Goal: Transaction & Acquisition: Purchase product/service

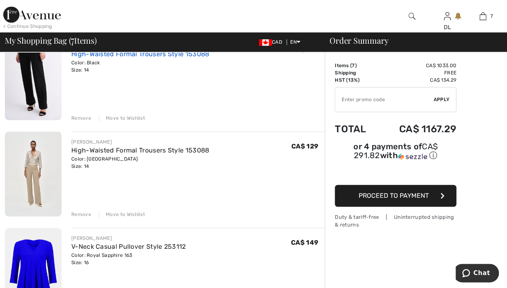
scroll to position [284, 0]
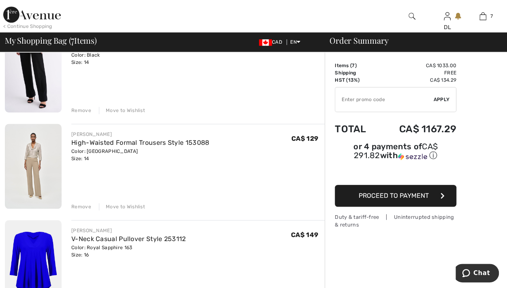
click at [75, 206] on div "Remove" at bounding box center [81, 206] width 20 height 7
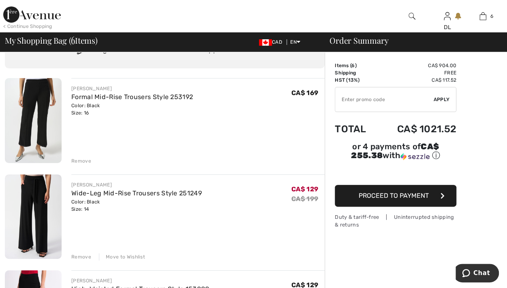
scroll to position [0, 0]
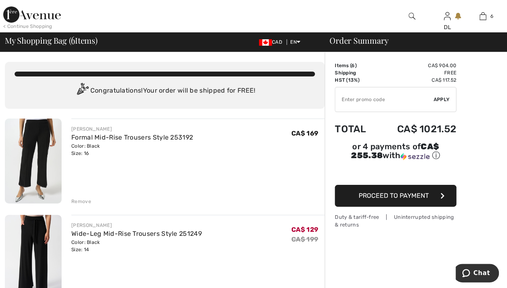
click at [79, 200] on div "Remove" at bounding box center [81, 201] width 20 height 7
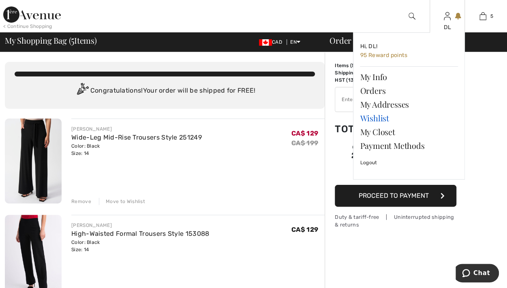
click at [367, 116] on link "Wishlist" at bounding box center [409, 118] width 98 height 14
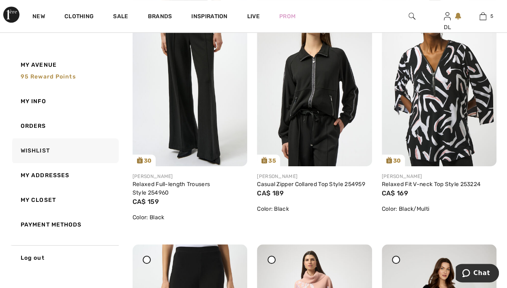
scroll to position [203, 0]
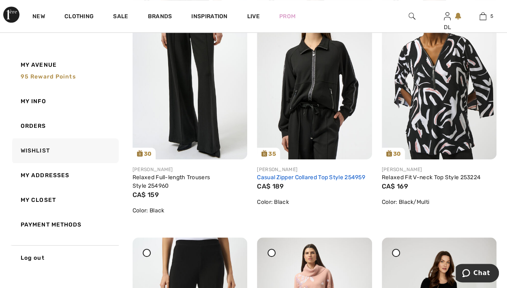
click at [286, 178] on link "Casual Zipper Collared Top Style 254959" at bounding box center [311, 177] width 108 height 7
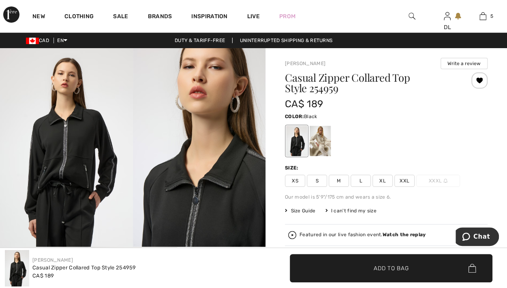
click at [382, 180] on span "XL" at bounding box center [382, 181] width 20 height 12
click at [350, 266] on span "✔ Added to Bag Add to Bag" at bounding box center [391, 268] width 203 height 28
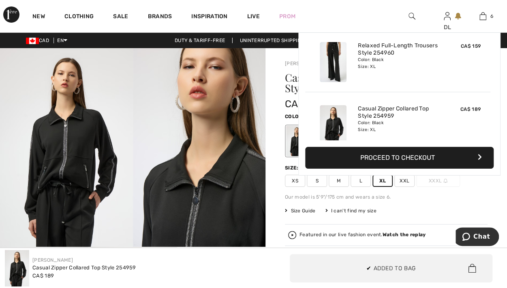
scroll to position [277, 0]
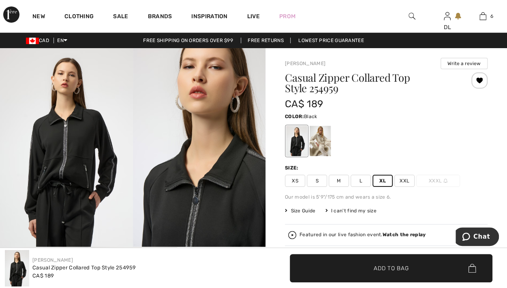
click at [360, 154] on div at bounding box center [386, 141] width 203 height 34
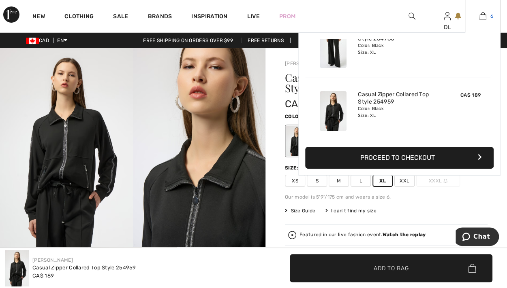
click at [483, 19] on img at bounding box center [482, 16] width 7 height 10
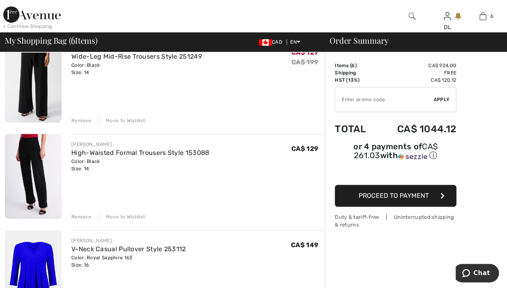
scroll to position [122, 0]
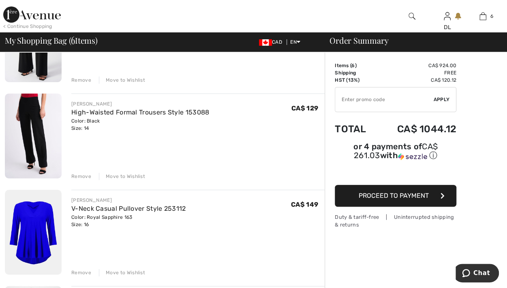
click at [125, 175] on div "Move to Wishlist" at bounding box center [122, 176] width 46 height 7
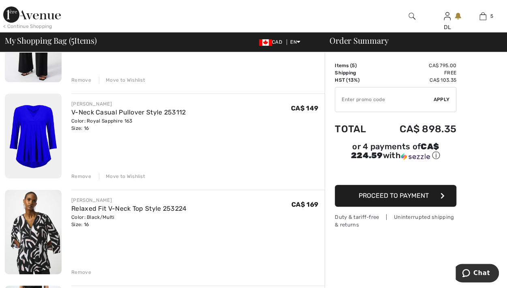
click at [124, 175] on div "Move to Wishlist" at bounding box center [122, 176] width 46 height 7
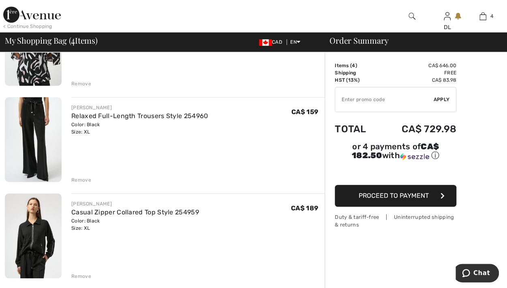
scroll to position [203, 0]
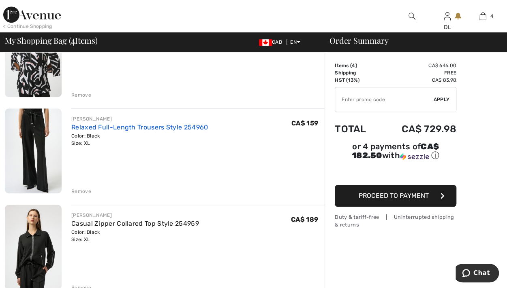
click at [115, 127] on link "Relaxed Full-Length Trousers Style 254960" at bounding box center [139, 128] width 137 height 8
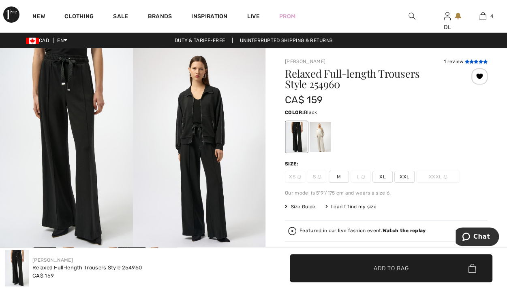
click at [478, 63] on icon at bounding box center [480, 62] width 4 height 4
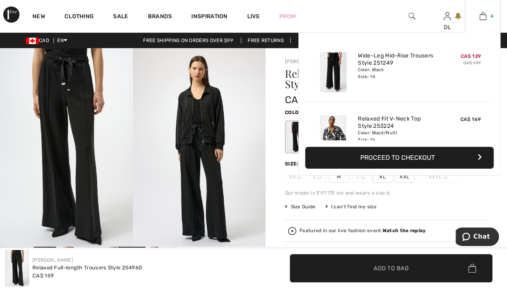
click at [483, 16] on img at bounding box center [482, 16] width 7 height 10
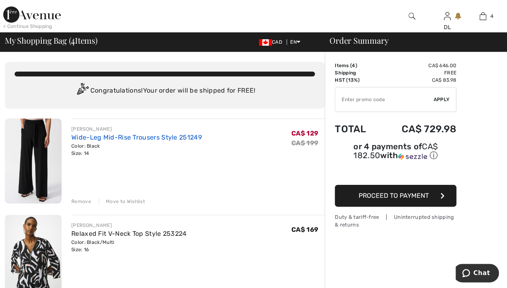
click at [119, 138] on link "Wide-Leg Mid-Rise Trousers Style 251249" at bounding box center [136, 138] width 130 height 8
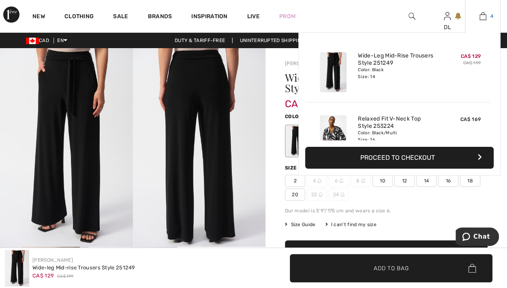
click at [486, 15] on img at bounding box center [482, 16] width 7 height 10
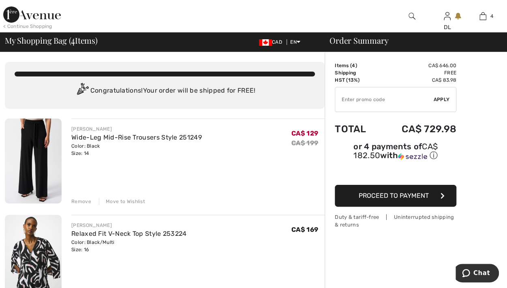
click at [410, 17] on img at bounding box center [411, 16] width 7 height 10
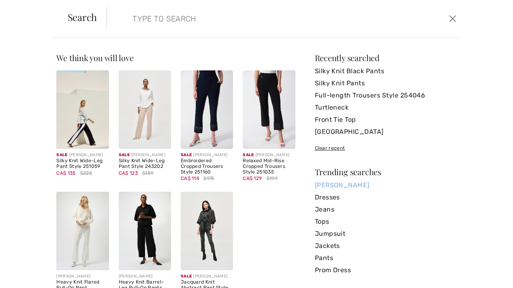
click at [334, 186] on link "[PERSON_NAME]" at bounding box center [386, 185] width 142 height 12
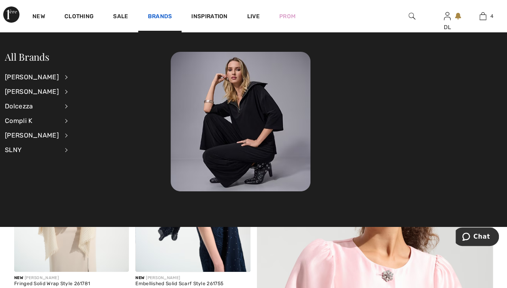
click at [155, 14] on link "Brands" at bounding box center [160, 17] width 24 height 9
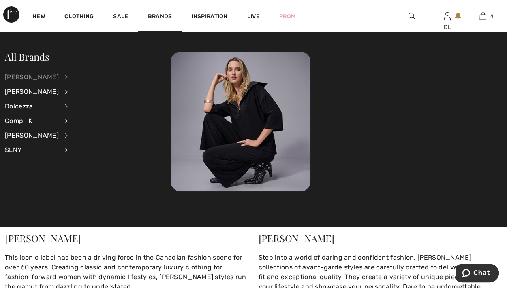
click at [41, 73] on div "[PERSON_NAME]" at bounding box center [32, 77] width 54 height 15
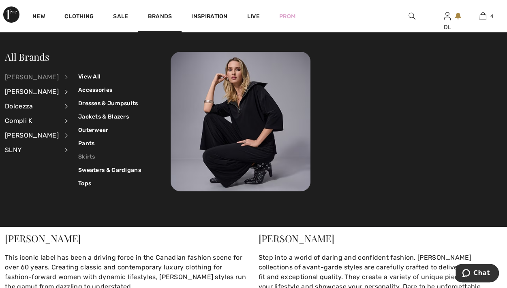
scroll to position [41, 0]
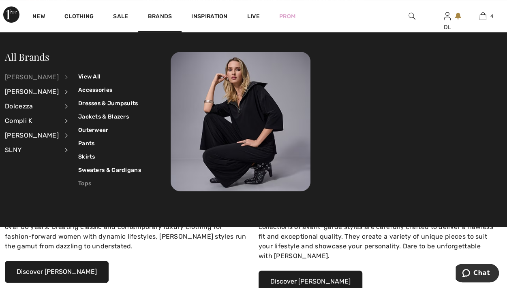
click at [78, 181] on link "Tops" at bounding box center [109, 183] width 63 height 13
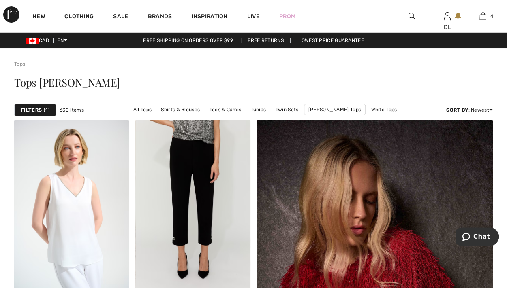
click at [411, 14] on img at bounding box center [411, 16] width 7 height 10
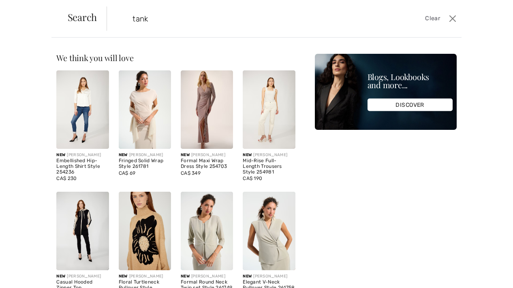
type input "tank"
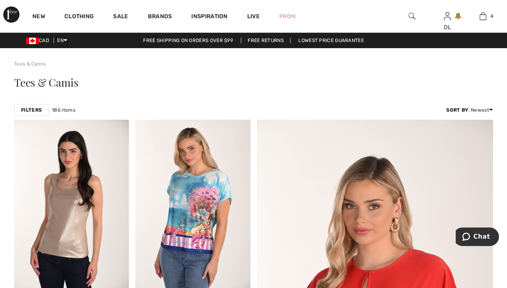
click at [409, 15] on img at bounding box center [411, 16] width 7 height 10
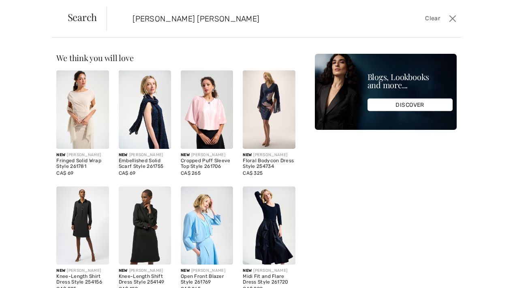
type input "joseph ribkoff cami"
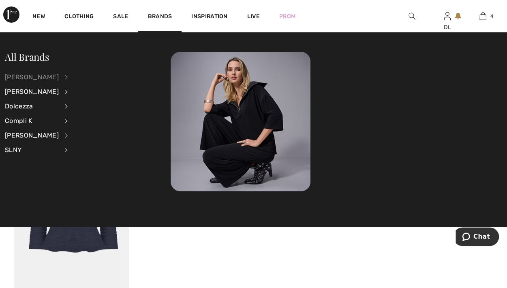
click at [26, 72] on div "[PERSON_NAME]" at bounding box center [32, 77] width 54 height 15
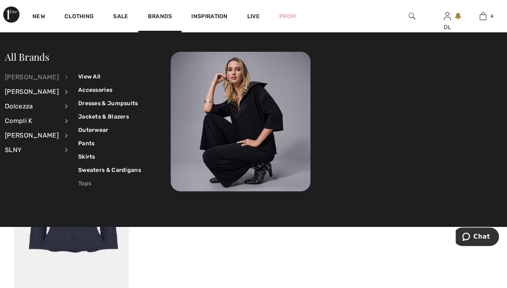
click at [78, 181] on link "Tops" at bounding box center [109, 183] width 63 height 13
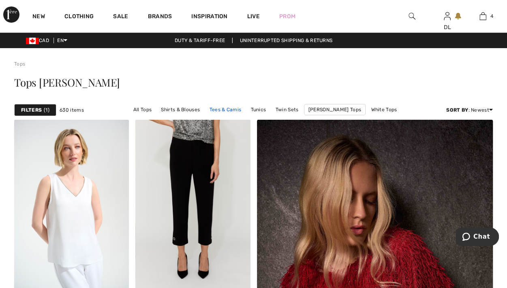
click at [228, 109] on link "Tees & Camis" at bounding box center [225, 110] width 40 height 11
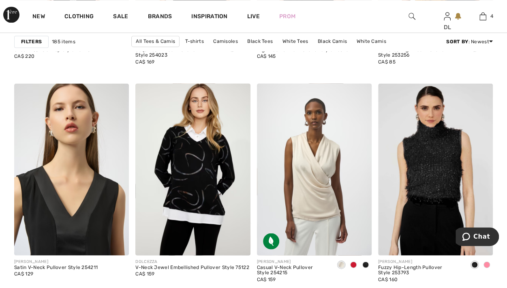
scroll to position [729, 0]
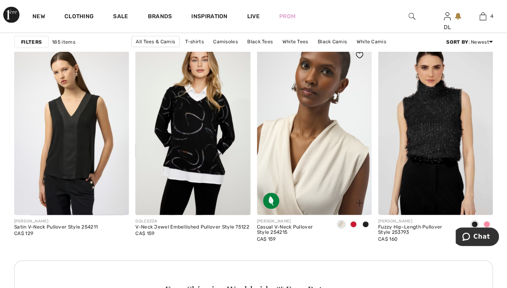
click at [304, 164] on img at bounding box center [314, 129] width 115 height 172
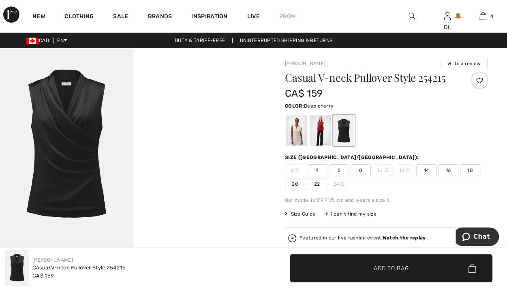
click at [318, 134] on div at bounding box center [320, 130] width 21 height 30
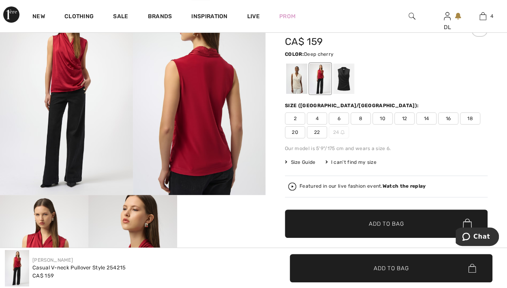
scroll to position [41, 0]
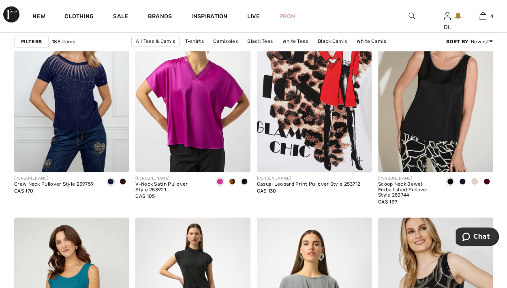
scroll to position [1053, 0]
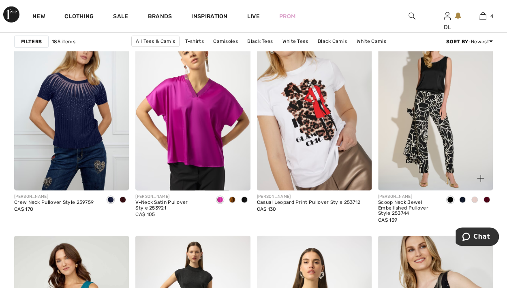
click at [420, 151] on img at bounding box center [435, 105] width 115 height 172
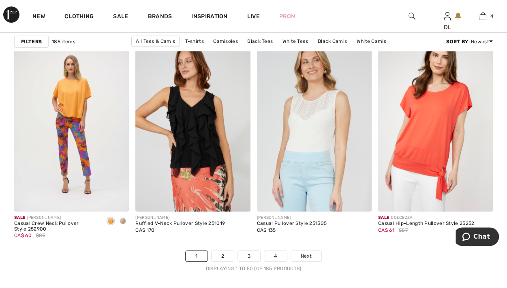
scroll to position [3241, 0]
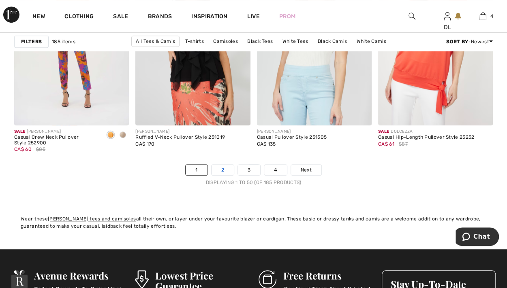
click at [222, 167] on link "2" at bounding box center [222, 170] width 22 height 11
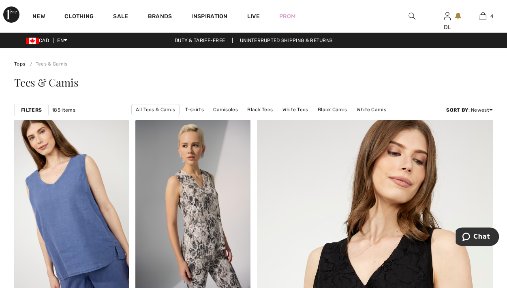
click at [260, 115] on link "[PERSON_NAME] Tees & [PERSON_NAME]" at bounding box center [206, 120] width 107 height 11
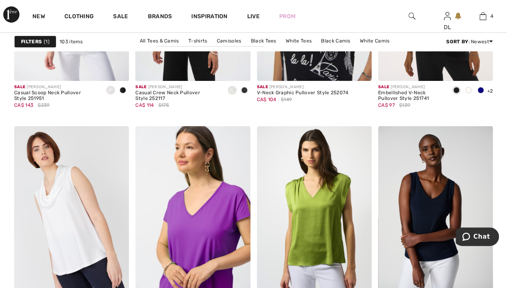
scroll to position [2917, 0]
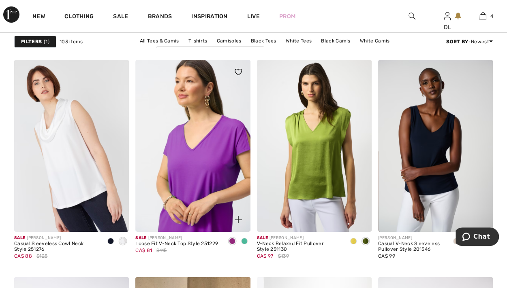
click at [192, 191] on img at bounding box center [192, 146] width 115 height 172
click at [177, 199] on img at bounding box center [192, 146] width 115 height 172
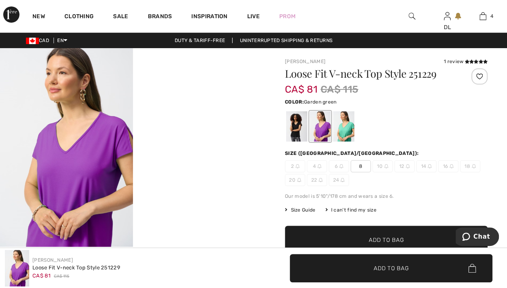
click at [340, 130] on div at bounding box center [343, 126] width 21 height 30
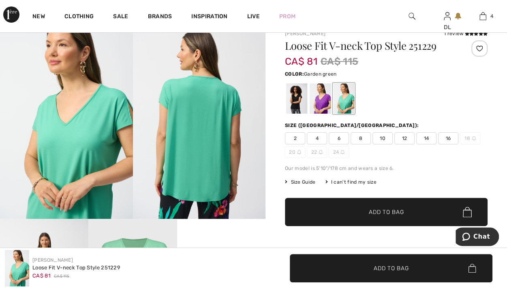
scroll to position [41, 0]
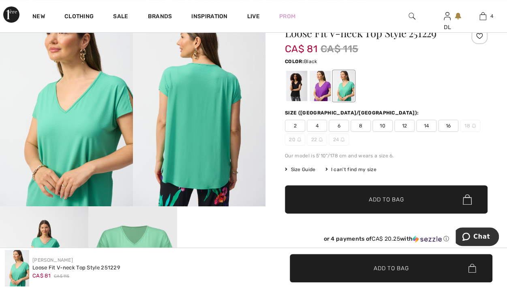
click at [292, 96] on div at bounding box center [296, 86] width 21 height 30
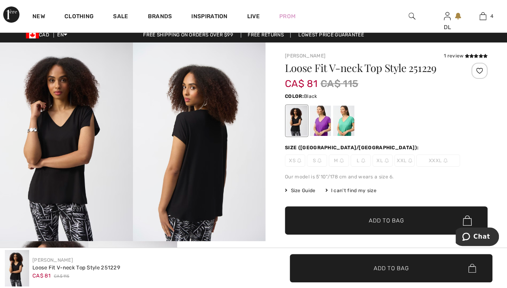
scroll to position [0, 0]
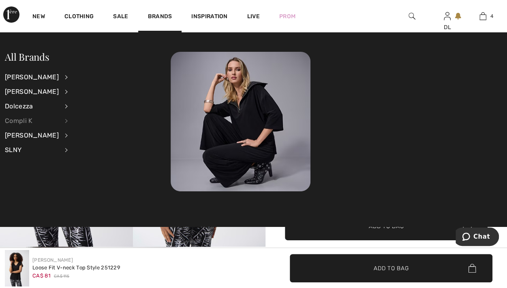
click at [22, 118] on div "Compli K" at bounding box center [32, 121] width 54 height 15
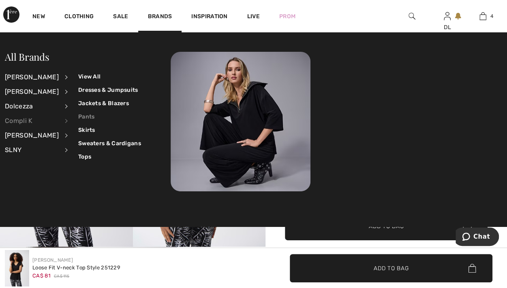
click at [81, 116] on link "Pants" at bounding box center [109, 116] width 63 height 13
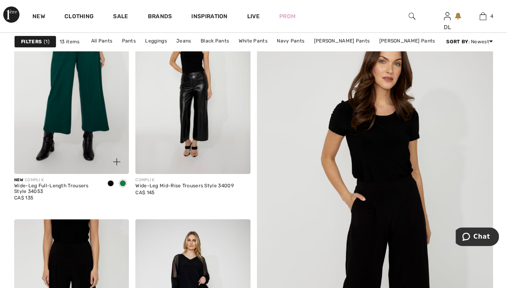
scroll to position [122, 0]
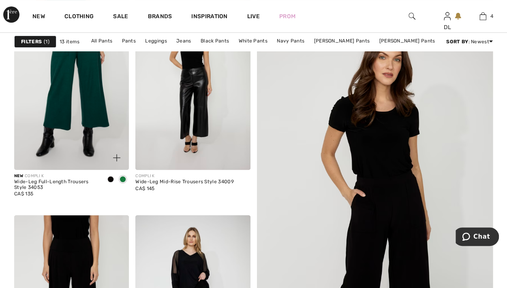
click at [65, 115] on img at bounding box center [71, 84] width 115 height 172
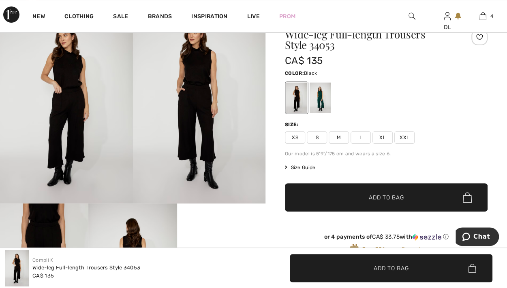
scroll to position [41, 0]
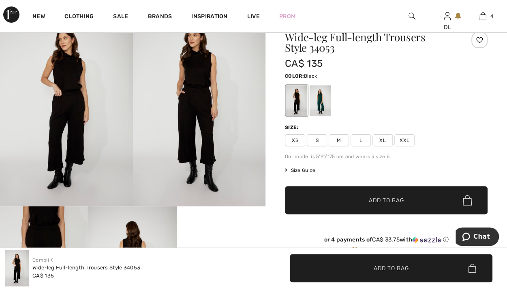
drag, startPoint x: 382, startPoint y: 139, endPoint x: 378, endPoint y: 144, distance: 7.2
click at [382, 139] on span "XL" at bounding box center [382, 141] width 20 height 12
click at [349, 196] on span "✔ Added to Bag" at bounding box center [373, 200] width 49 height 9
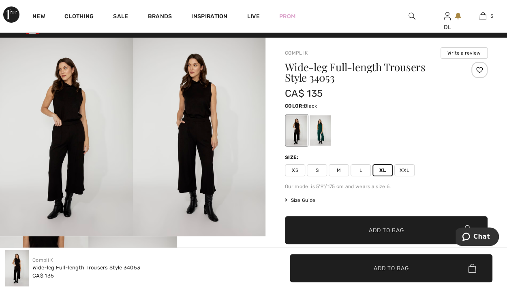
scroll to position [0, 0]
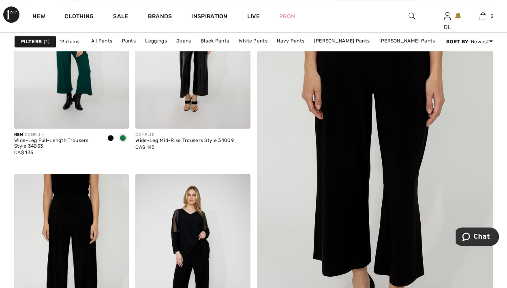
scroll to position [203, 0]
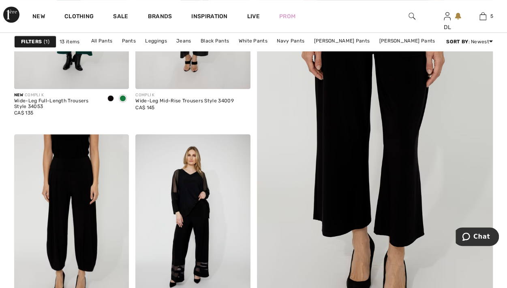
click at [280, 116] on img at bounding box center [374, 129] width 283 height 425
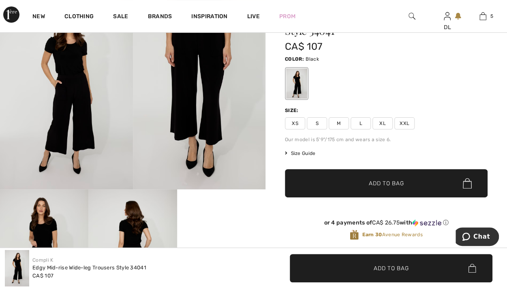
scroll to position [41, 0]
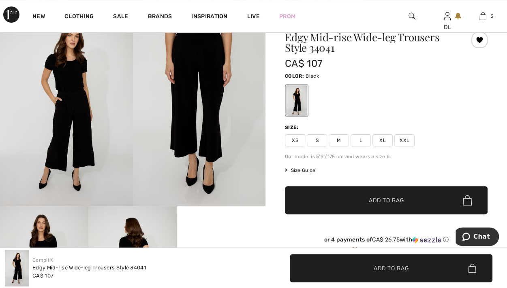
click at [378, 139] on span "XL" at bounding box center [382, 141] width 20 height 12
click at [353, 203] on span "✔ Added to Bag" at bounding box center [373, 200] width 49 height 9
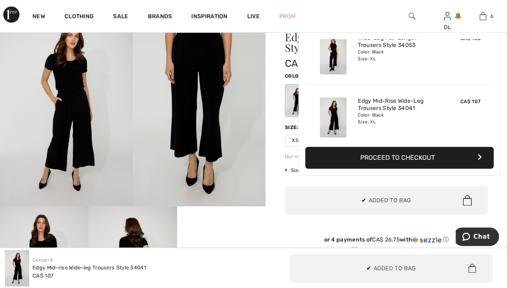
scroll to position [0, 0]
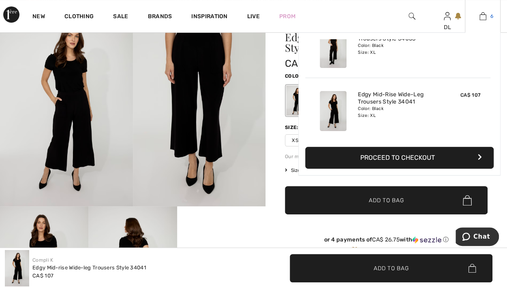
click at [482, 17] on img at bounding box center [482, 16] width 7 height 10
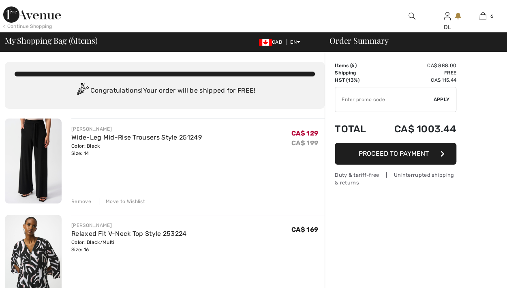
checkbox input "true"
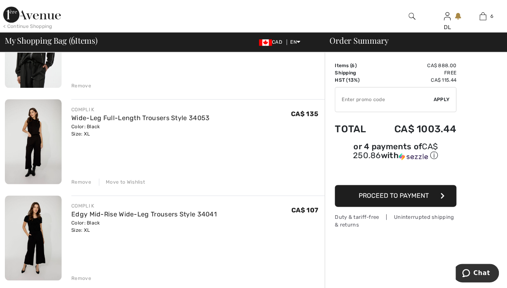
scroll to position [405, 0]
click at [125, 117] on link "Wide-Leg Full-Length Trousers Style 34053" at bounding box center [140, 118] width 138 height 8
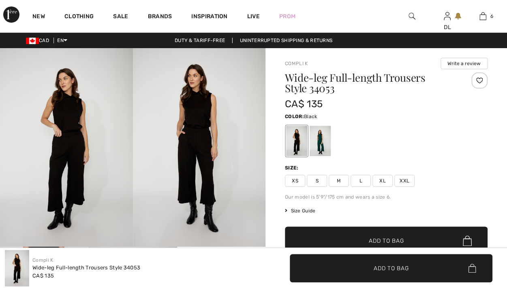
checkbox input "true"
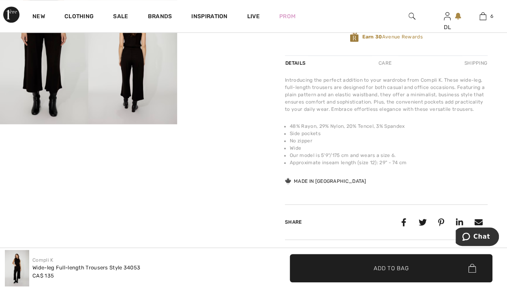
scroll to position [243, 0]
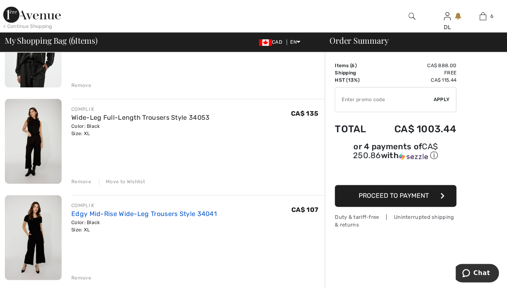
click at [103, 214] on link "Edgy Mid-Rise Wide-Leg Trousers Style 34041" at bounding box center [143, 214] width 145 height 8
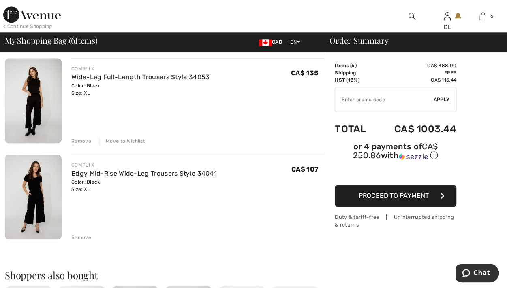
click at [80, 238] on div "Remove" at bounding box center [81, 237] width 20 height 7
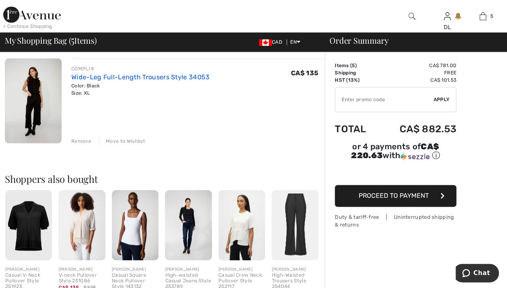
click at [125, 76] on link "Wide-Leg Full-Length Trousers Style 34053" at bounding box center [140, 77] width 138 height 8
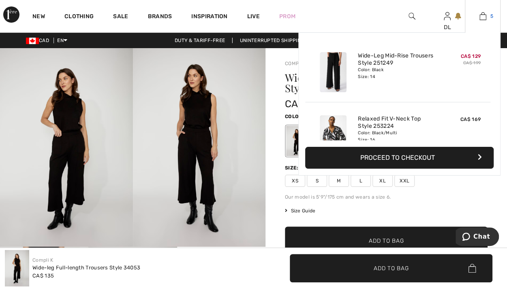
click at [484, 18] on img at bounding box center [482, 16] width 7 height 10
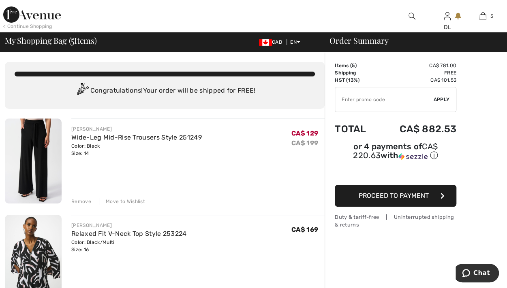
click at [131, 201] on div "Move to Wishlist" at bounding box center [122, 201] width 46 height 7
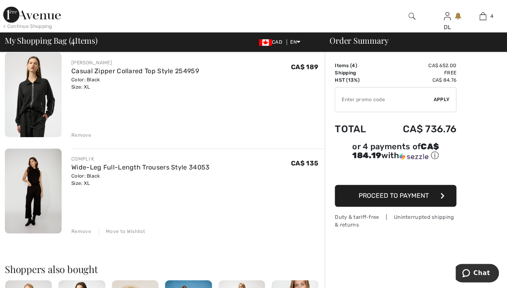
scroll to position [284, 0]
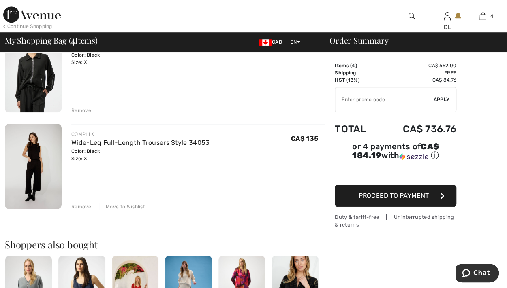
click at [123, 206] on div "Move to Wishlist" at bounding box center [122, 206] width 46 height 7
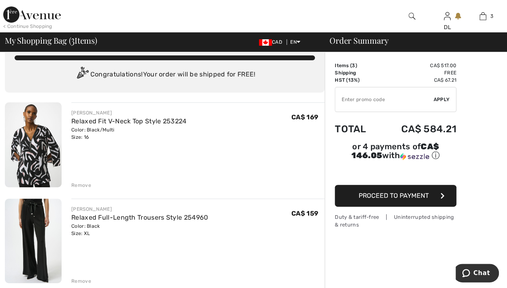
scroll to position [0, 0]
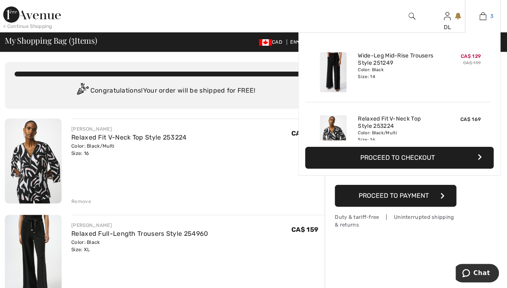
click at [485, 13] on img at bounding box center [482, 16] width 7 height 10
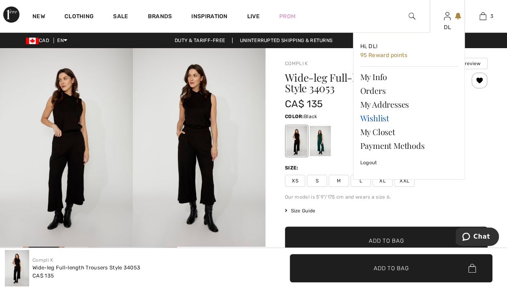
click at [382, 120] on link "Wishlist" at bounding box center [409, 118] width 98 height 14
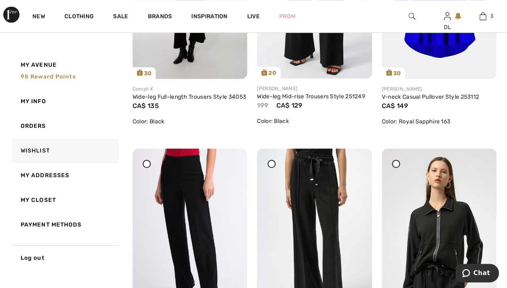
scroll to position [162, 0]
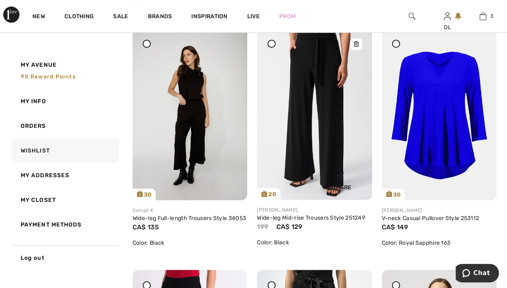
click at [319, 113] on img at bounding box center [314, 114] width 115 height 172
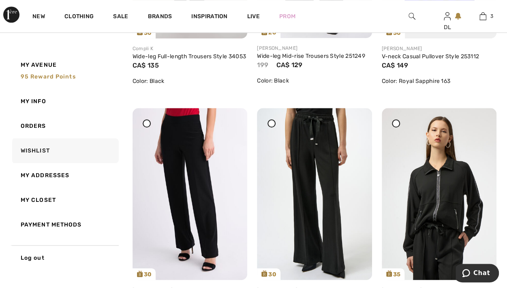
scroll to position [405, 0]
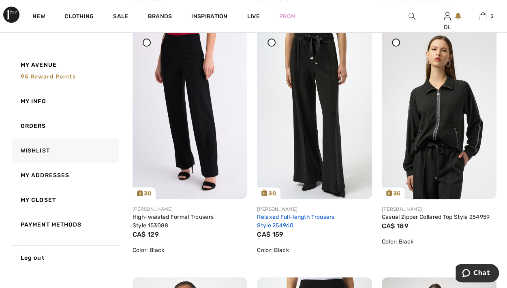
click at [283, 222] on link "Relaxed Full-length Trousers Style 254960" at bounding box center [295, 221] width 77 height 15
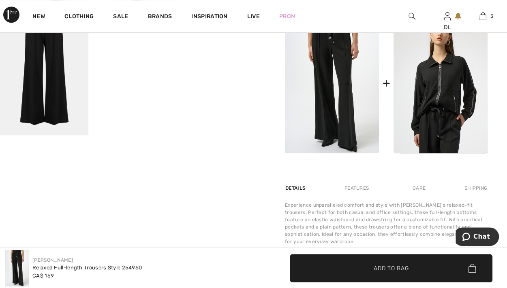
scroll to position [405, 0]
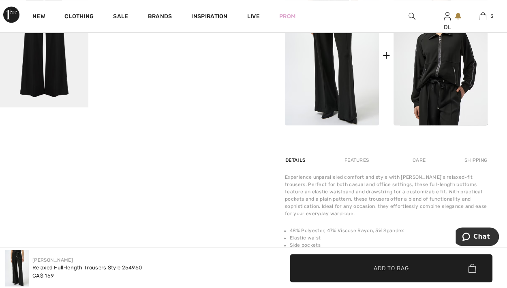
click at [357, 157] on div "Features" at bounding box center [356, 160] width 38 height 15
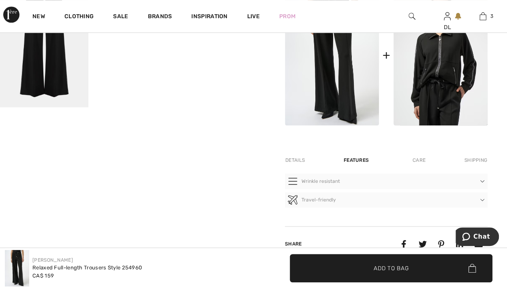
click at [418, 161] on div "Care" at bounding box center [419, 160] width 27 height 15
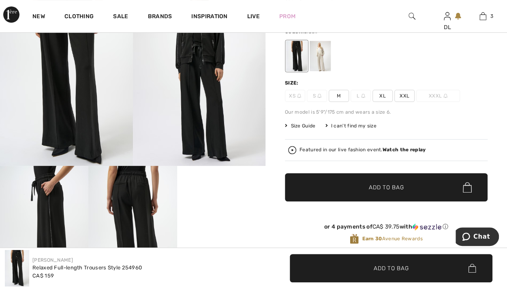
scroll to position [0, 0]
